Goal: Information Seeking & Learning: Learn about a topic

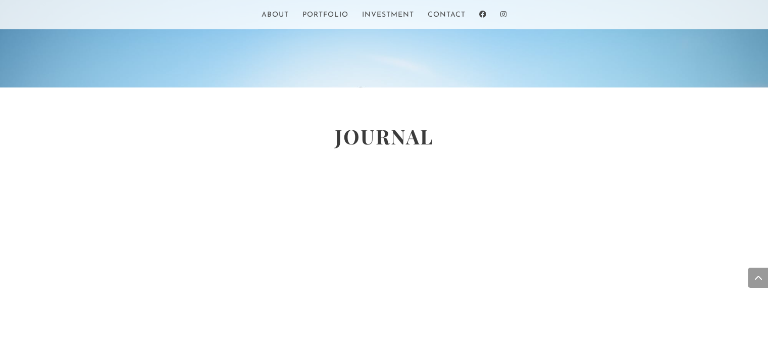
scroll to position [2106, 0]
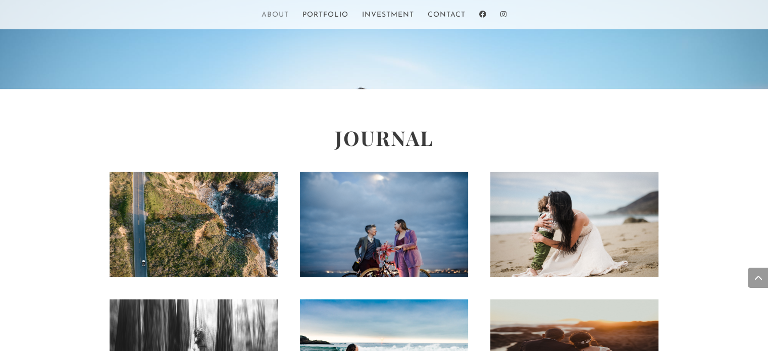
click at [265, 14] on link "About" at bounding box center [275, 20] width 27 height 17
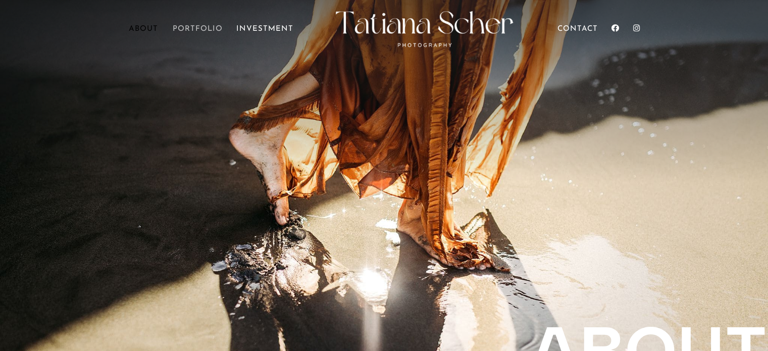
click at [208, 26] on link "Portfolio" at bounding box center [198, 40] width 50 height 28
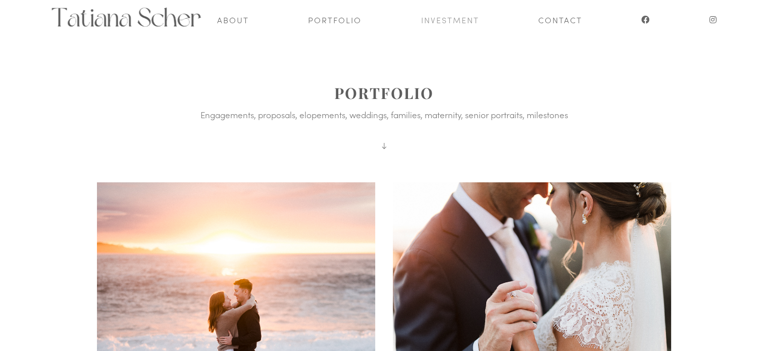
click at [465, 16] on link "Investment" at bounding box center [450, 19] width 58 height 39
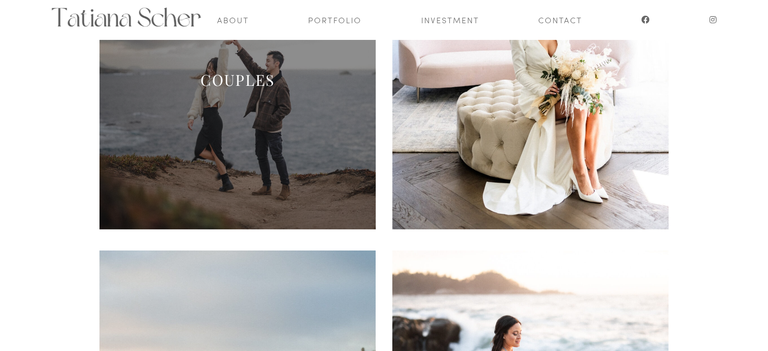
scroll to position [265, 0]
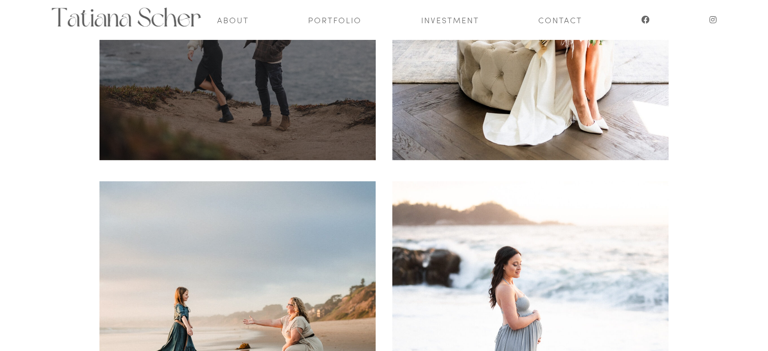
click at [238, 156] on span at bounding box center [237, 22] width 276 height 276
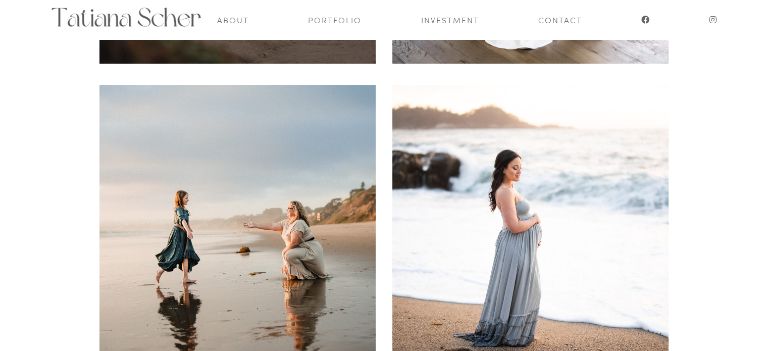
scroll to position [368, 0]
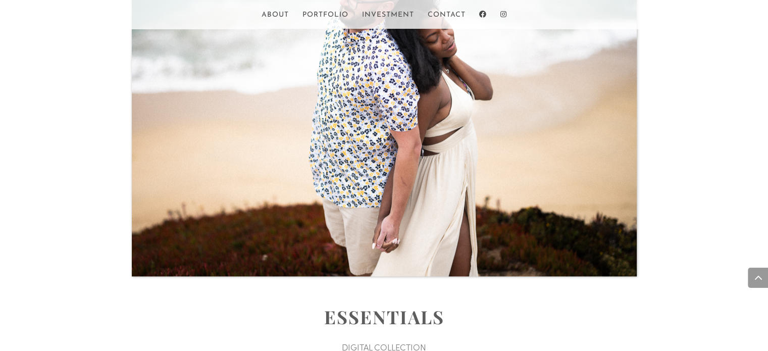
scroll to position [1210, 0]
